Goal: Task Accomplishment & Management: Manage account settings

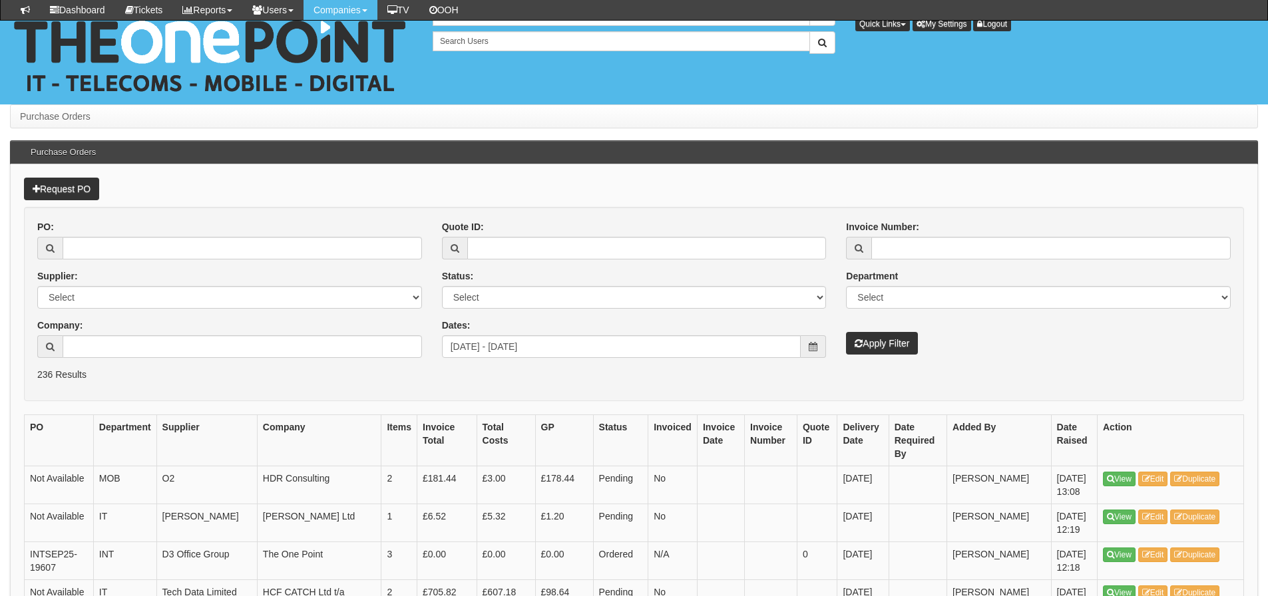
scroll to position [1864, 0]
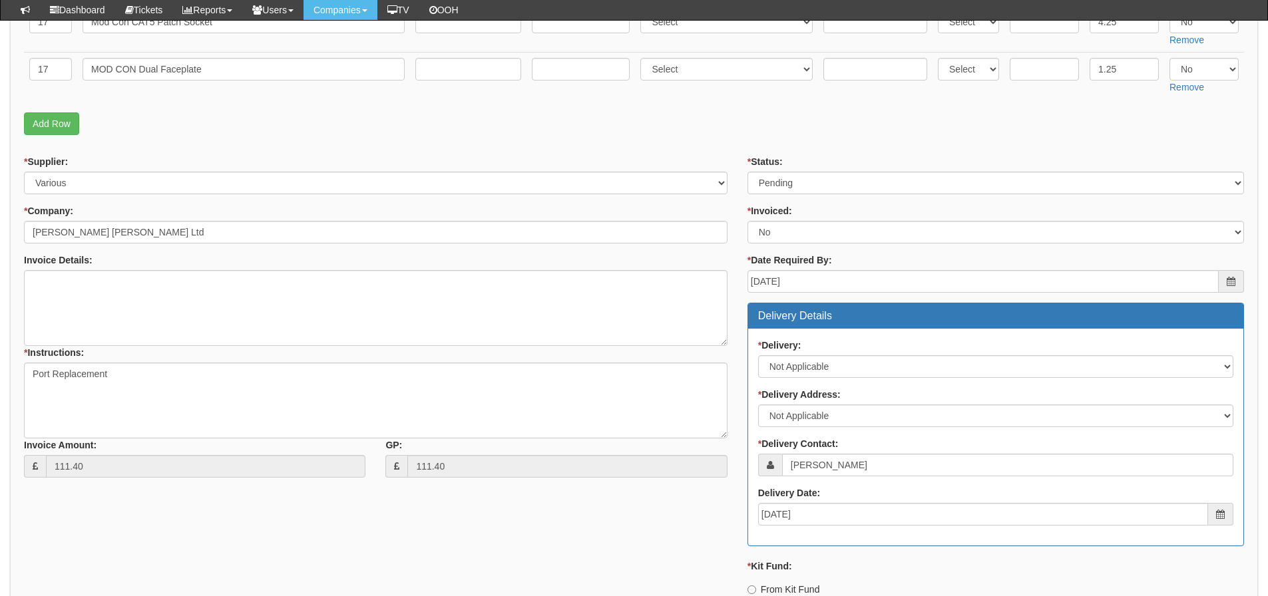
scroll to position [133, 0]
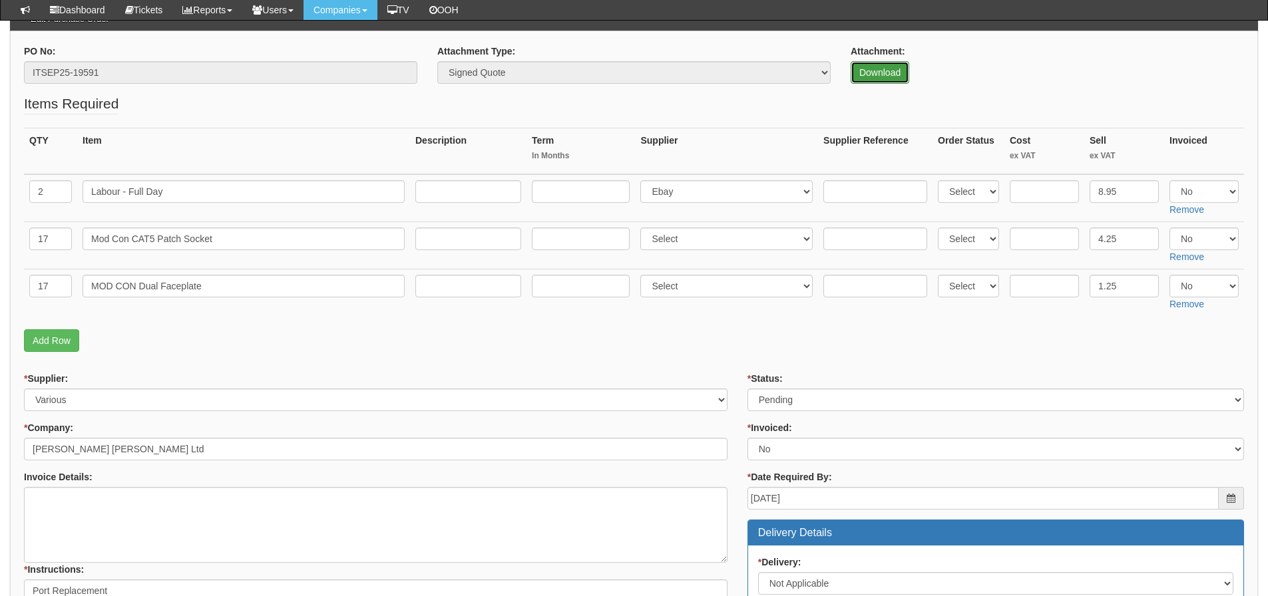
click at [880, 75] on link "Download" at bounding box center [880, 72] width 59 height 23
drag, startPoint x: 1122, startPoint y: 186, endPoint x: 1080, endPoint y: 195, distance: 43.6
click at [1080, 195] on tr "2 Labour - Full Day Select 123 REG.co.uk 1Password 3 4Gon AA Jones Electric Ltd…" at bounding box center [634, 198] width 1220 height 48
type input "753.74"
click at [1043, 246] on input "text" at bounding box center [1044, 239] width 69 height 23
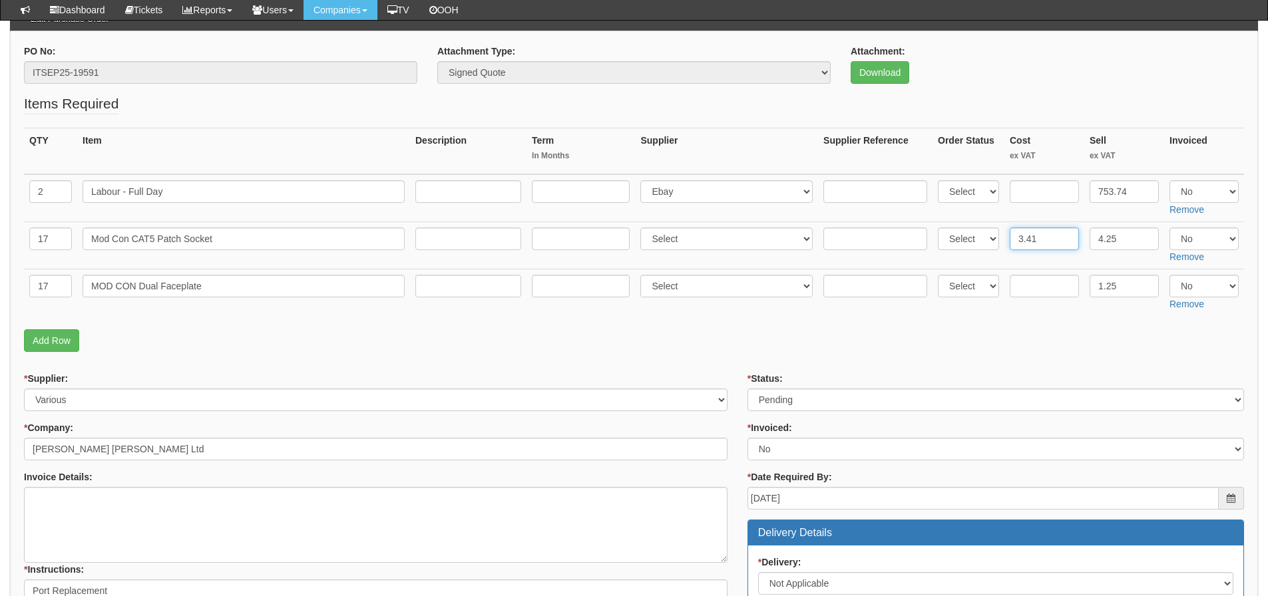
type input "3.41"
click at [1033, 285] on input "text" at bounding box center [1044, 286] width 69 height 23
type input "0.96"
click at [958, 326] on fieldset "Items Required QTY Item Description Term In Months Supplier Supplier Reference …" at bounding box center [634, 226] width 1220 height 265
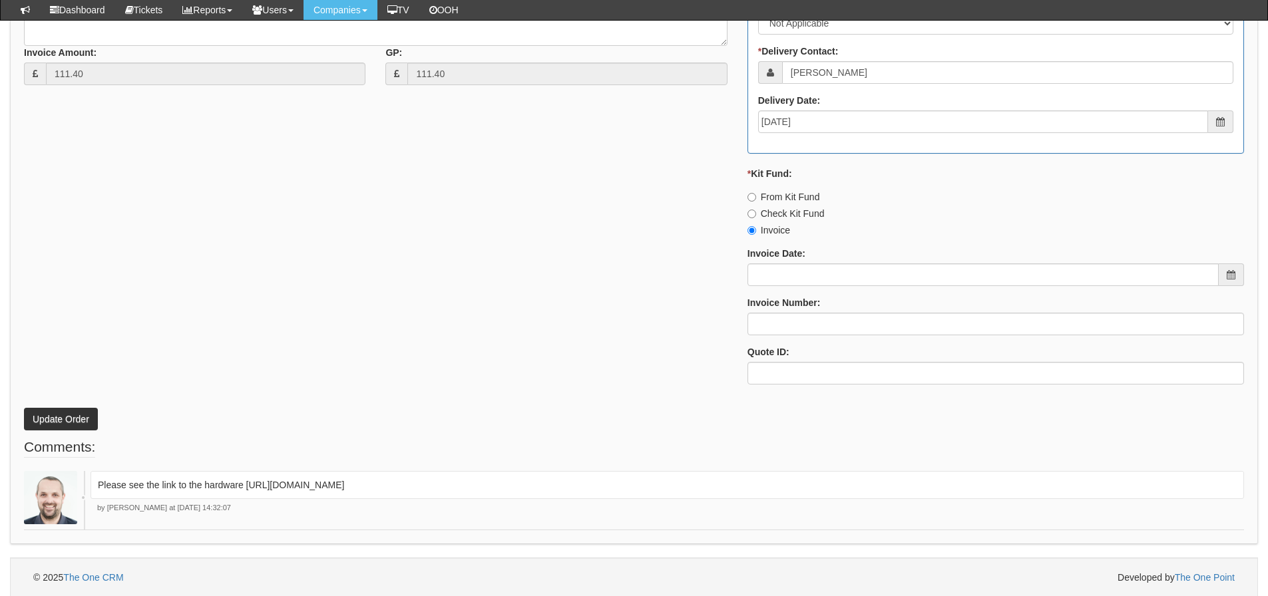
scroll to position [744, 0]
click at [86, 425] on button "Update Order" at bounding box center [61, 418] width 74 height 23
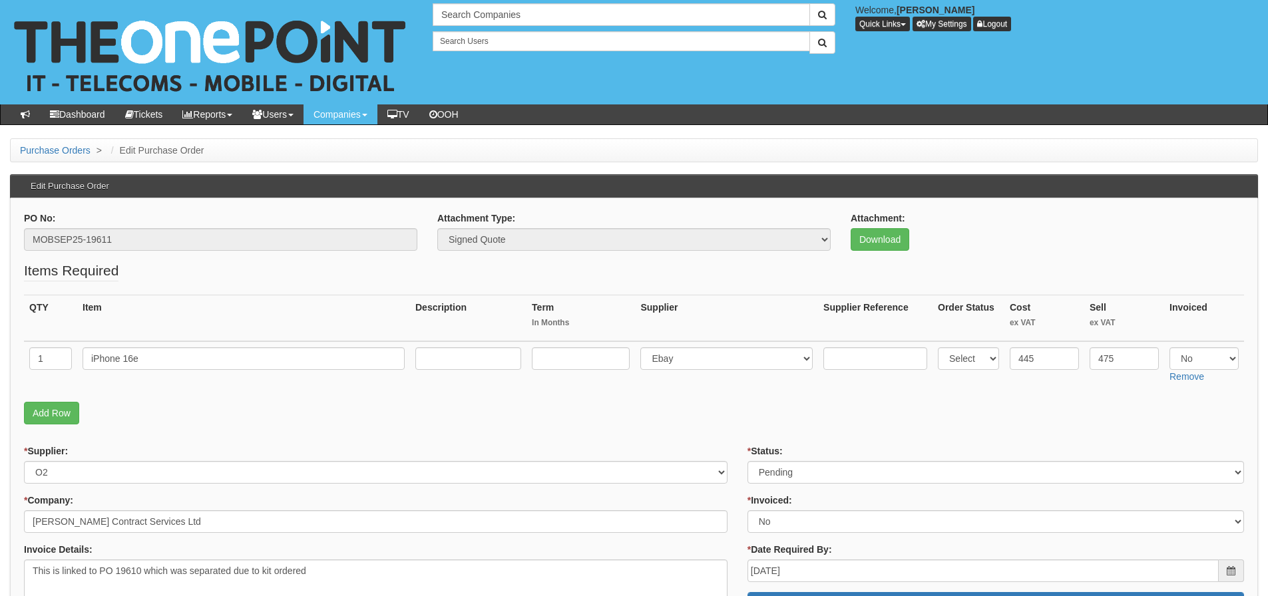
click at [190, 419] on p "Add Row" at bounding box center [634, 413] width 1220 height 23
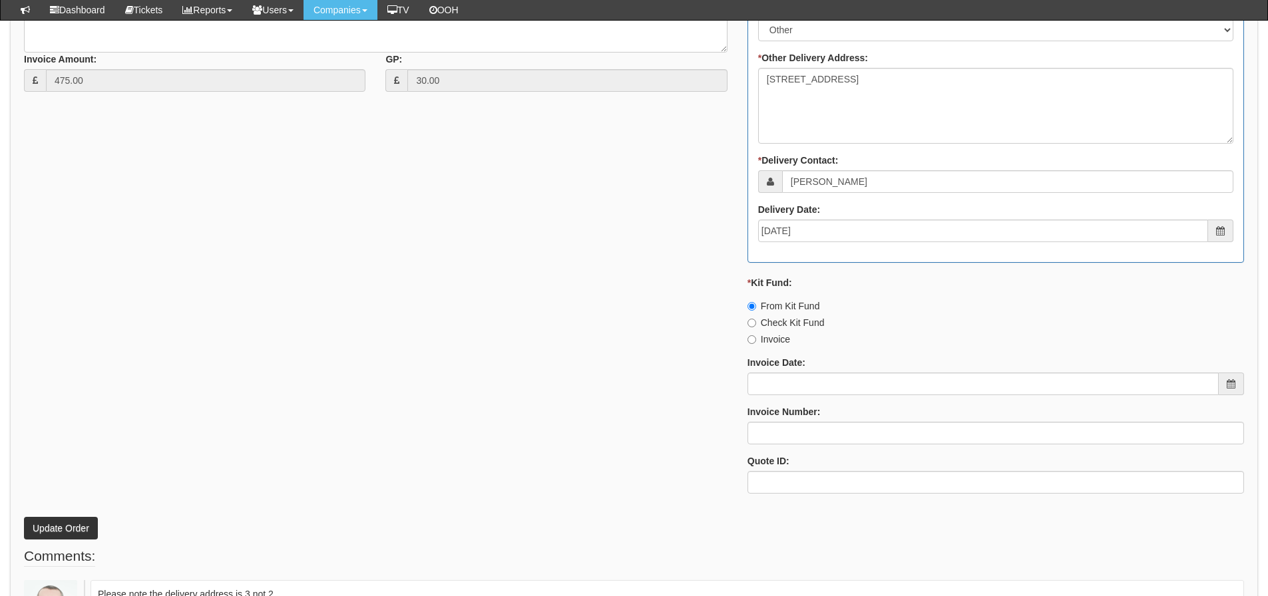
scroll to position [619, 0]
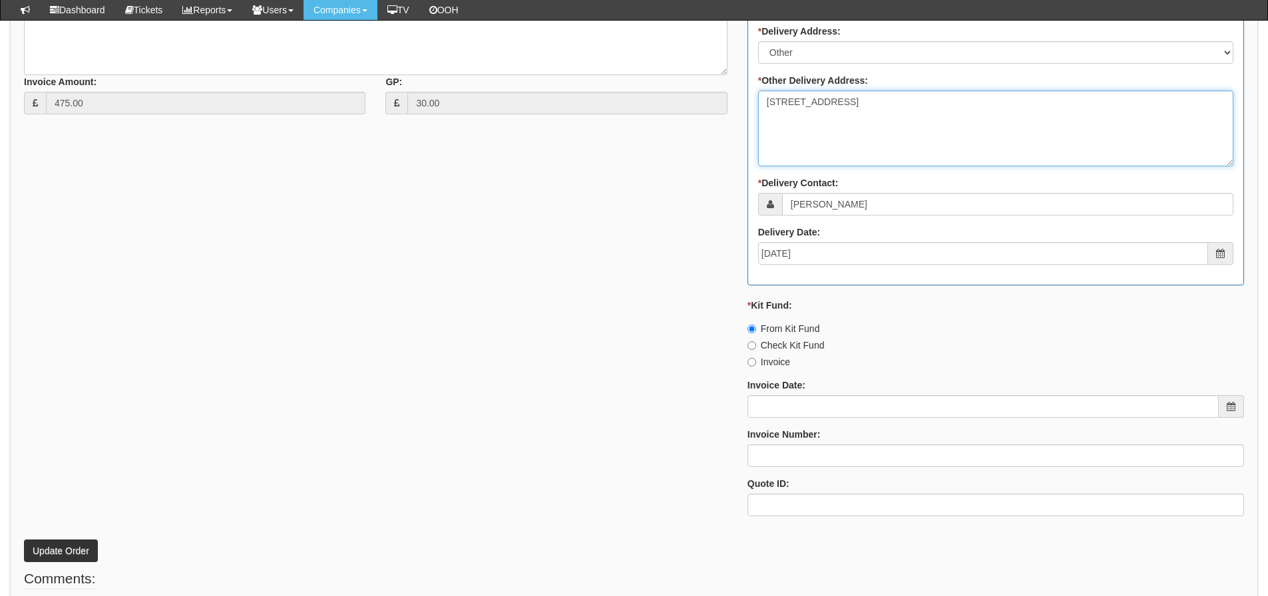
drag, startPoint x: 772, startPoint y: 103, endPoint x: 751, endPoint y: 107, distance: 21.7
click at [751, 107] on div "* Delivery: Select No Not Applicable Yes * Delivery Address: Select Not Applica…" at bounding box center [995, 125] width 495 height 320
type textarea "3 Zarya Court Grovehill Rd Beverley HU17 0JG"
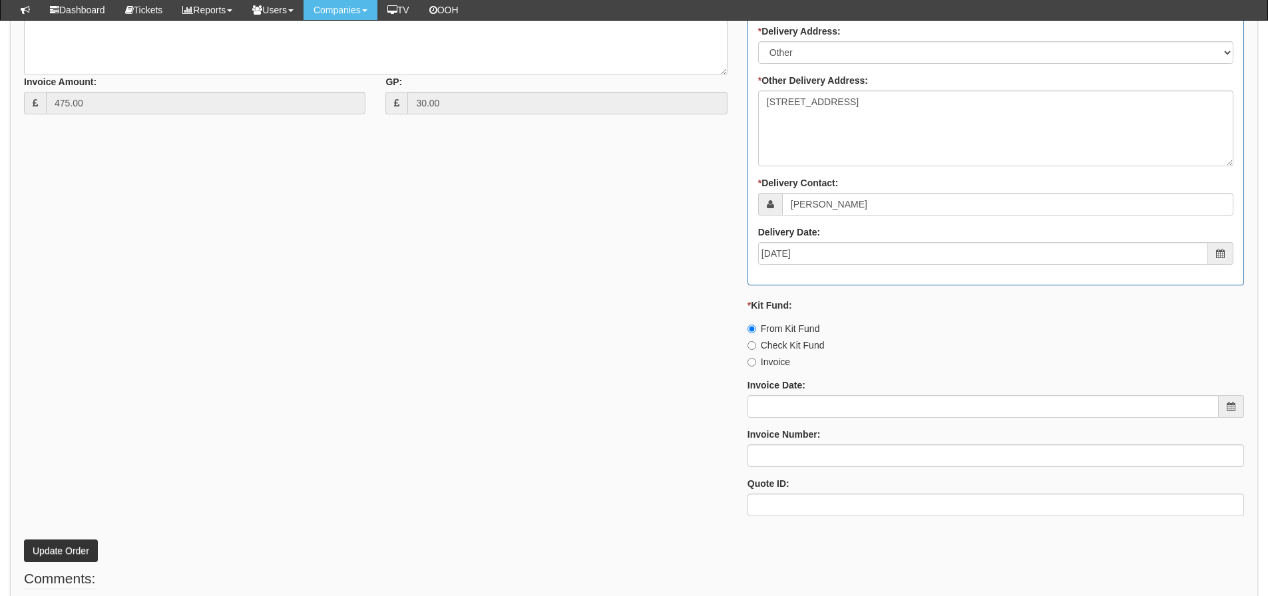
click at [678, 179] on div "* Supplier: Select 123 REG.co.uk 1Password 3 4Gon AA Jones Electric Ltd Abzorb …" at bounding box center [634, 160] width 1240 height 736
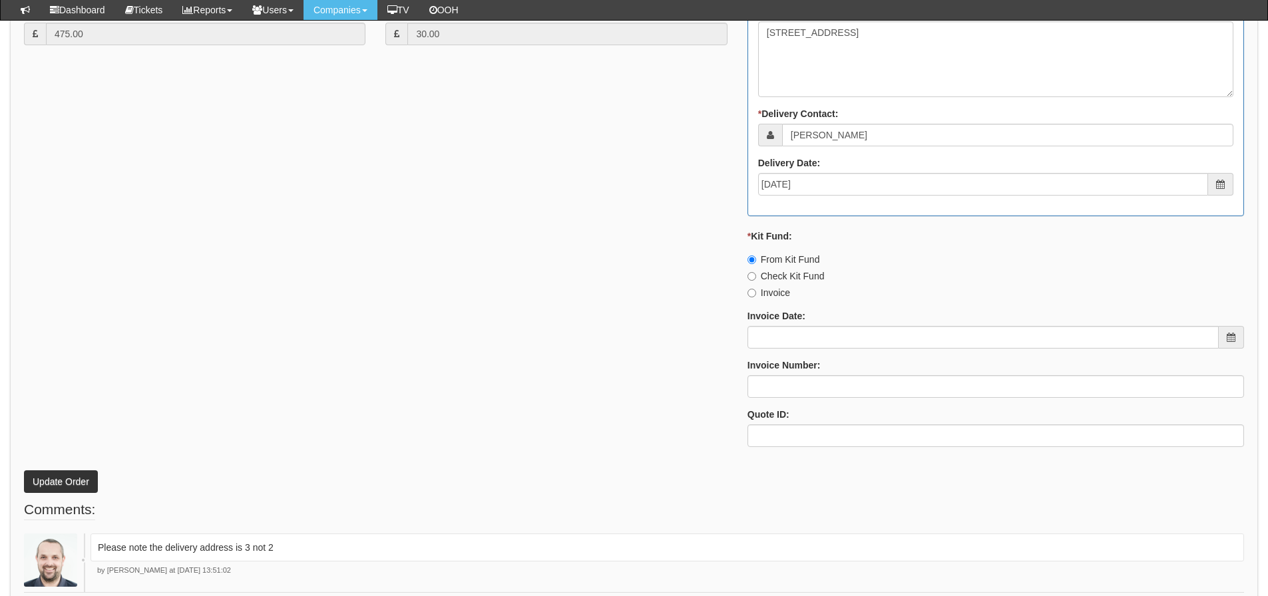
scroll to position [752, 0]
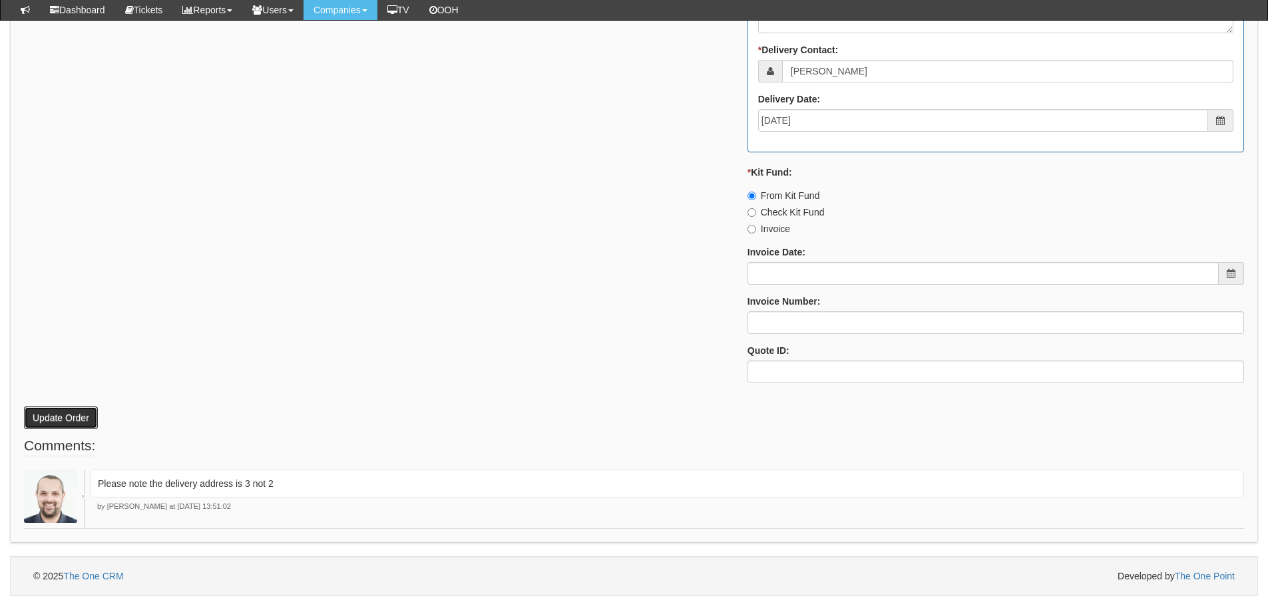
click at [73, 419] on button "Update Order" at bounding box center [61, 418] width 74 height 23
